Goal: Navigation & Orientation: Find specific page/section

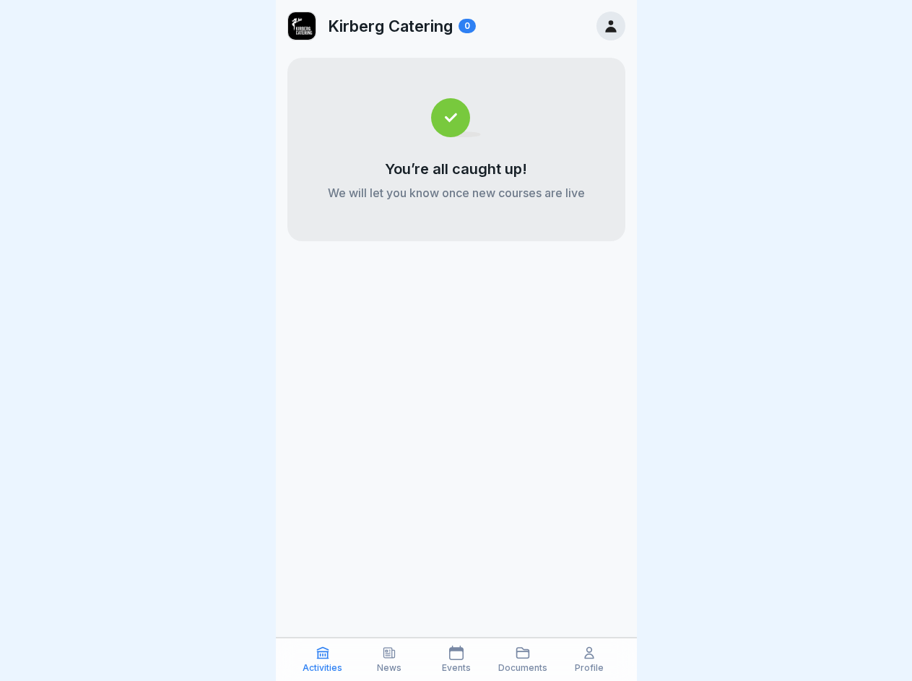
click at [323, 659] on icon at bounding box center [322, 652] width 14 height 14
click at [389, 659] on icon at bounding box center [389, 652] width 14 height 14
click at [455, 659] on icon at bounding box center [456, 652] width 14 height 14
click at [523, 659] on icon at bounding box center [522, 652] width 14 height 14
click at [589, 659] on icon at bounding box center [589, 652] width 14 height 14
